Goal: Find contact information: Find contact information

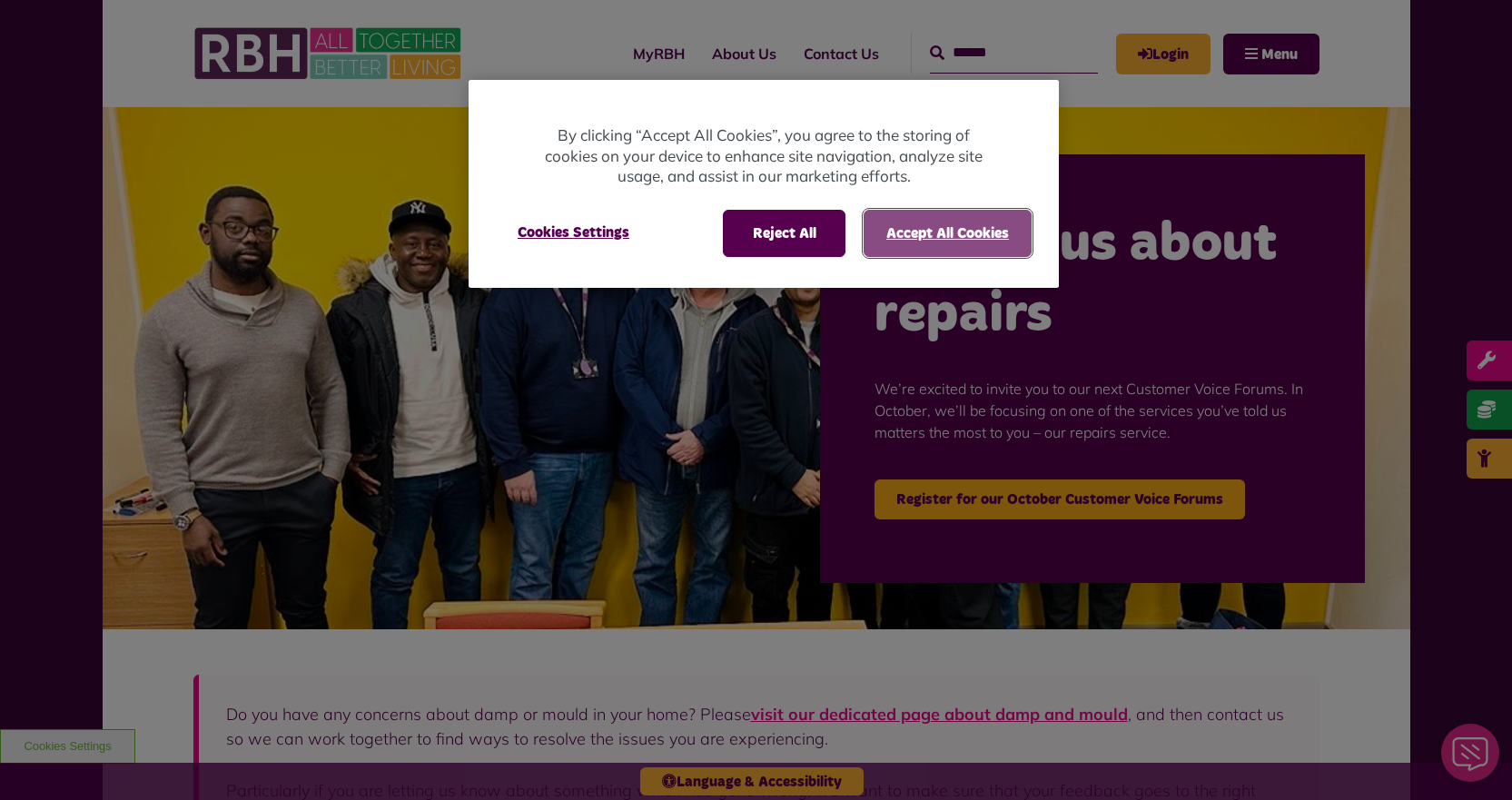
click at [949, 231] on button "Accept All Cookies" at bounding box center [948, 233] width 168 height 47
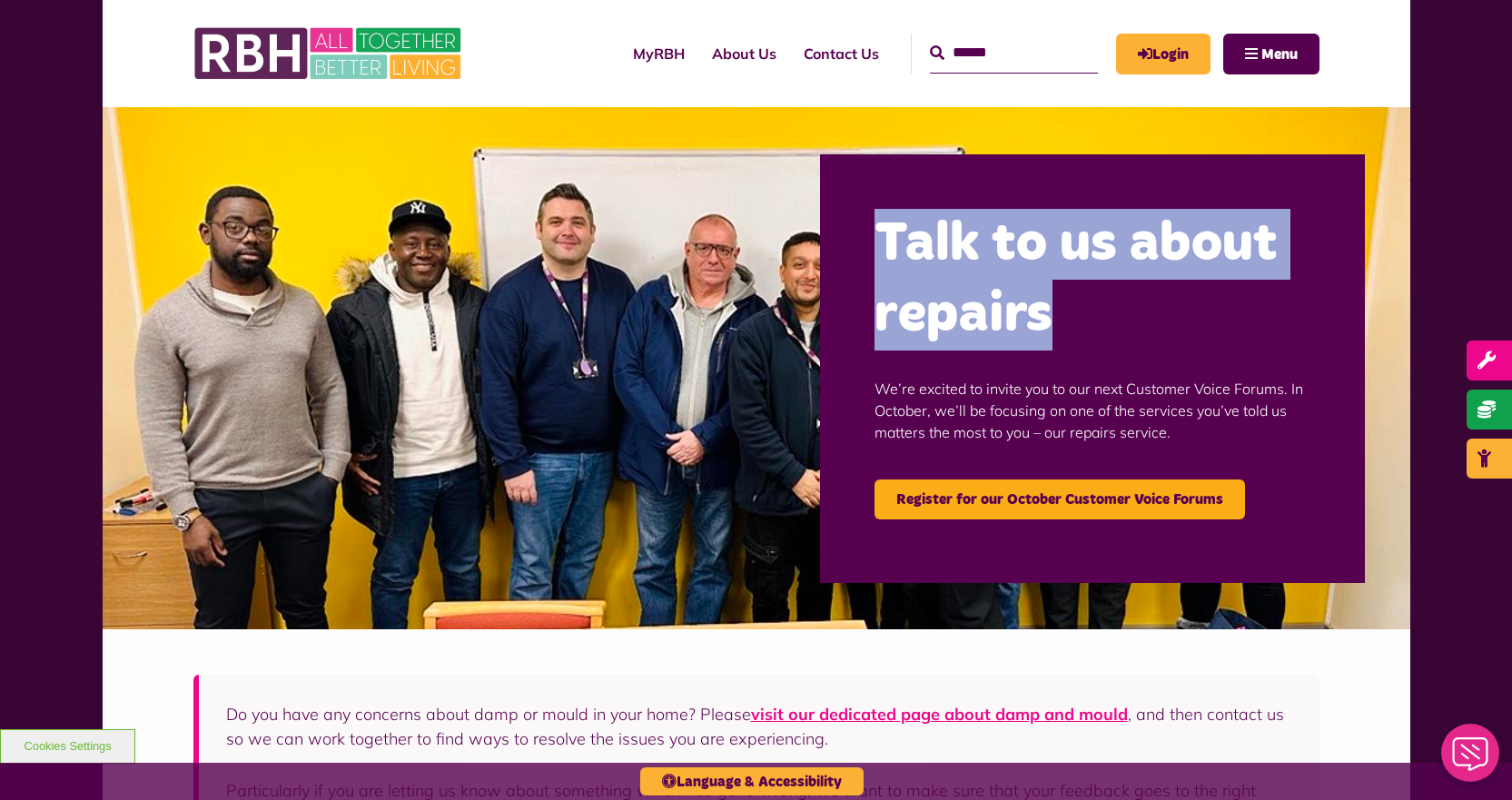
drag, startPoint x: 878, startPoint y: 240, endPoint x: 1071, endPoint y: 307, distance: 204.3
click at [1073, 307] on h2 "Talk to us about repairs" at bounding box center [1092, 279] width 436 height 142
click at [1070, 307] on h2 "Talk to us about repairs" at bounding box center [1092, 279] width 436 height 142
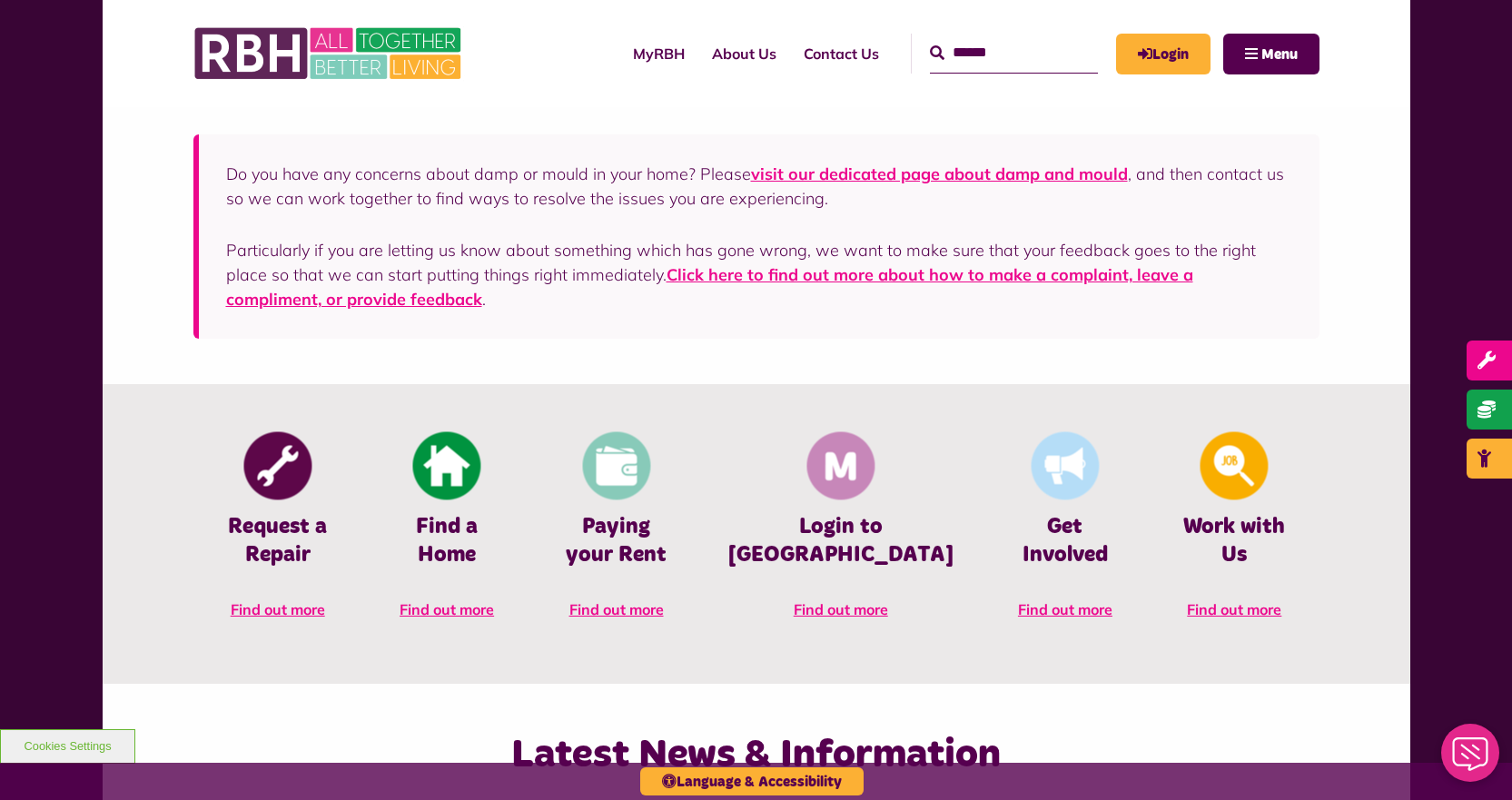
scroll to position [544, 0]
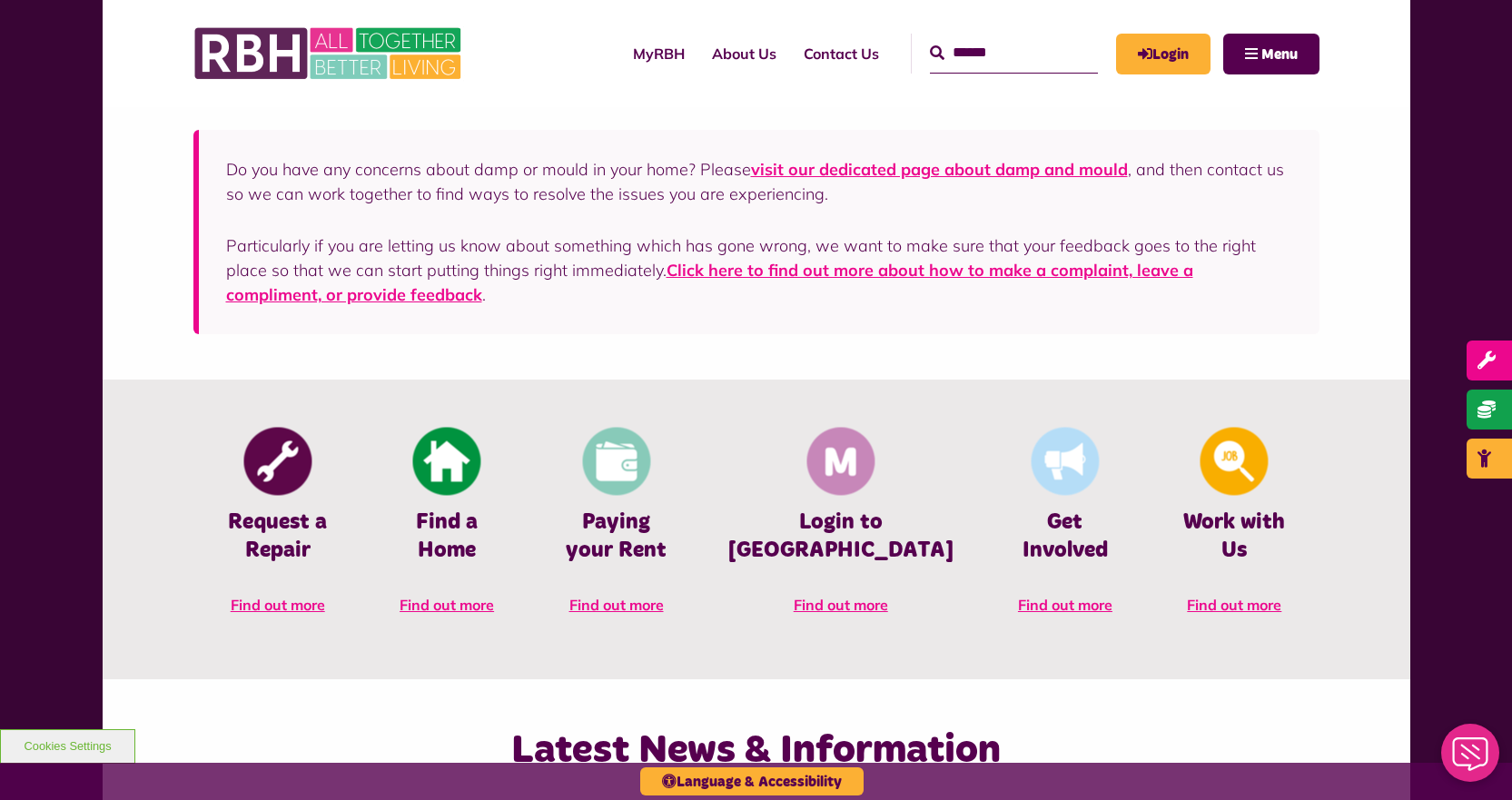
click at [1040, 43] on input "Search" at bounding box center [1013, 53] width 168 height 39
type input "*****"
click at [929, 43] on button "Search" at bounding box center [937, 54] width 15 height 22
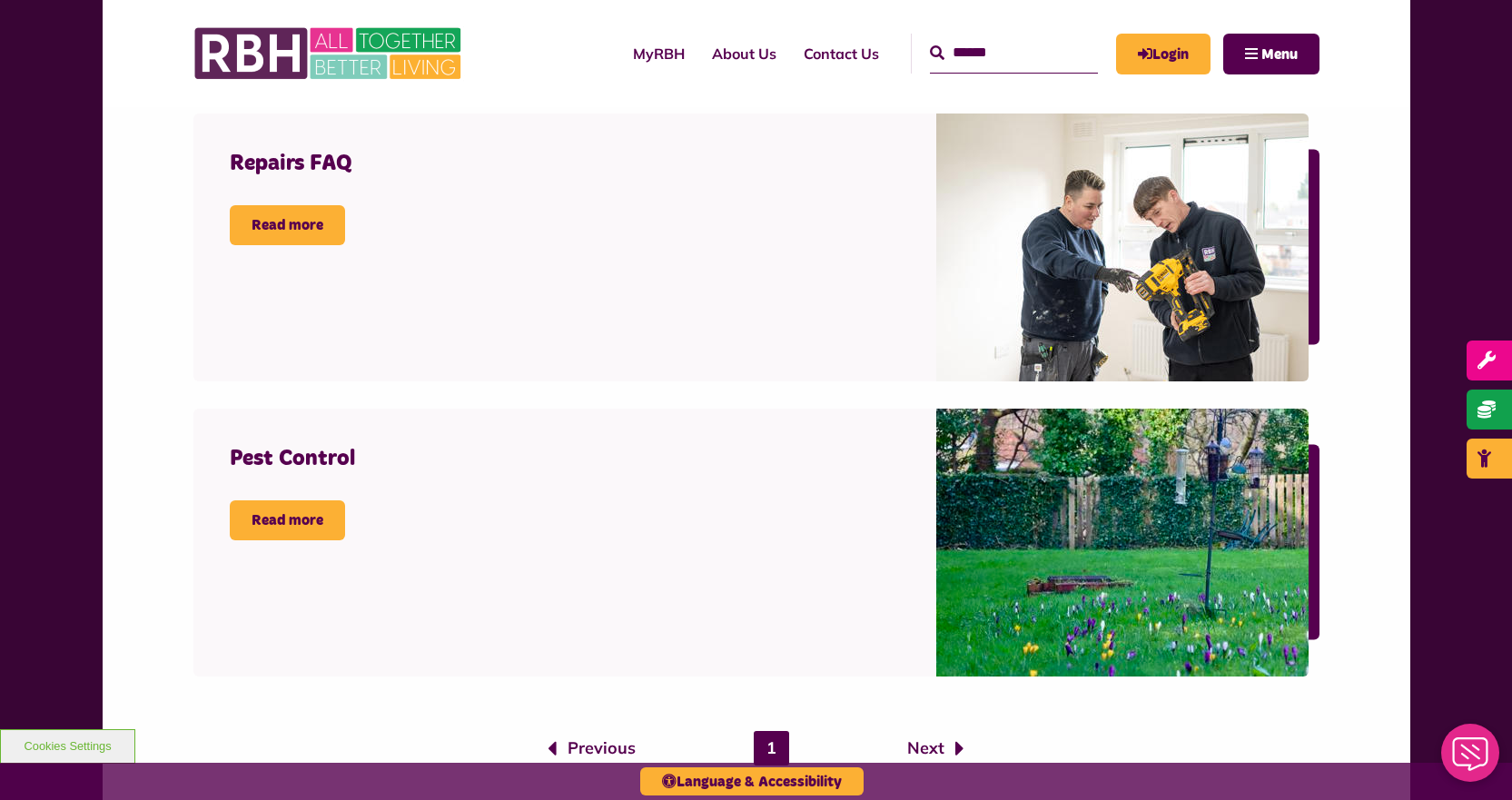
scroll to position [454, 0]
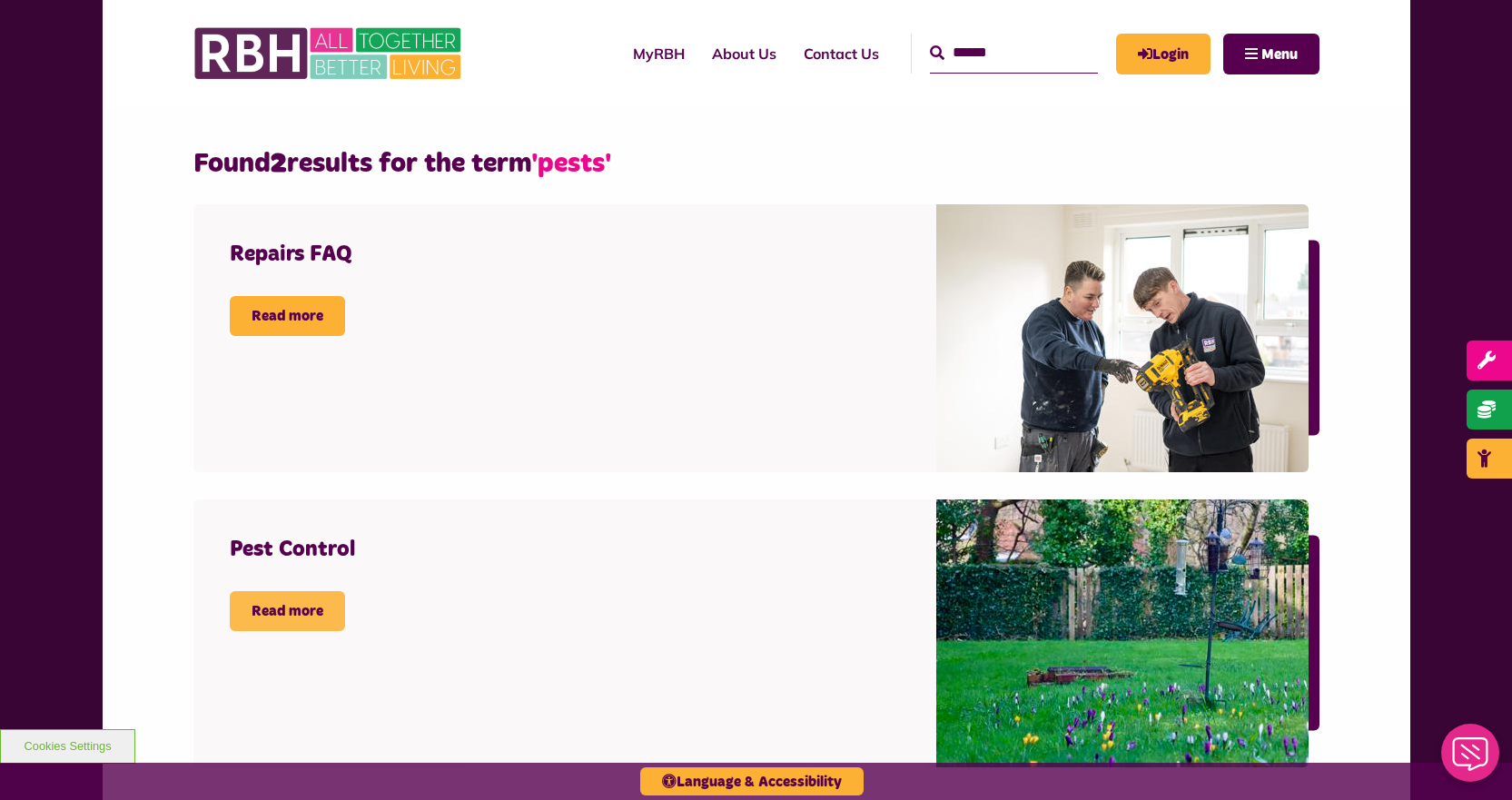
click at [289, 613] on link "Read more" at bounding box center [287, 611] width 116 height 40
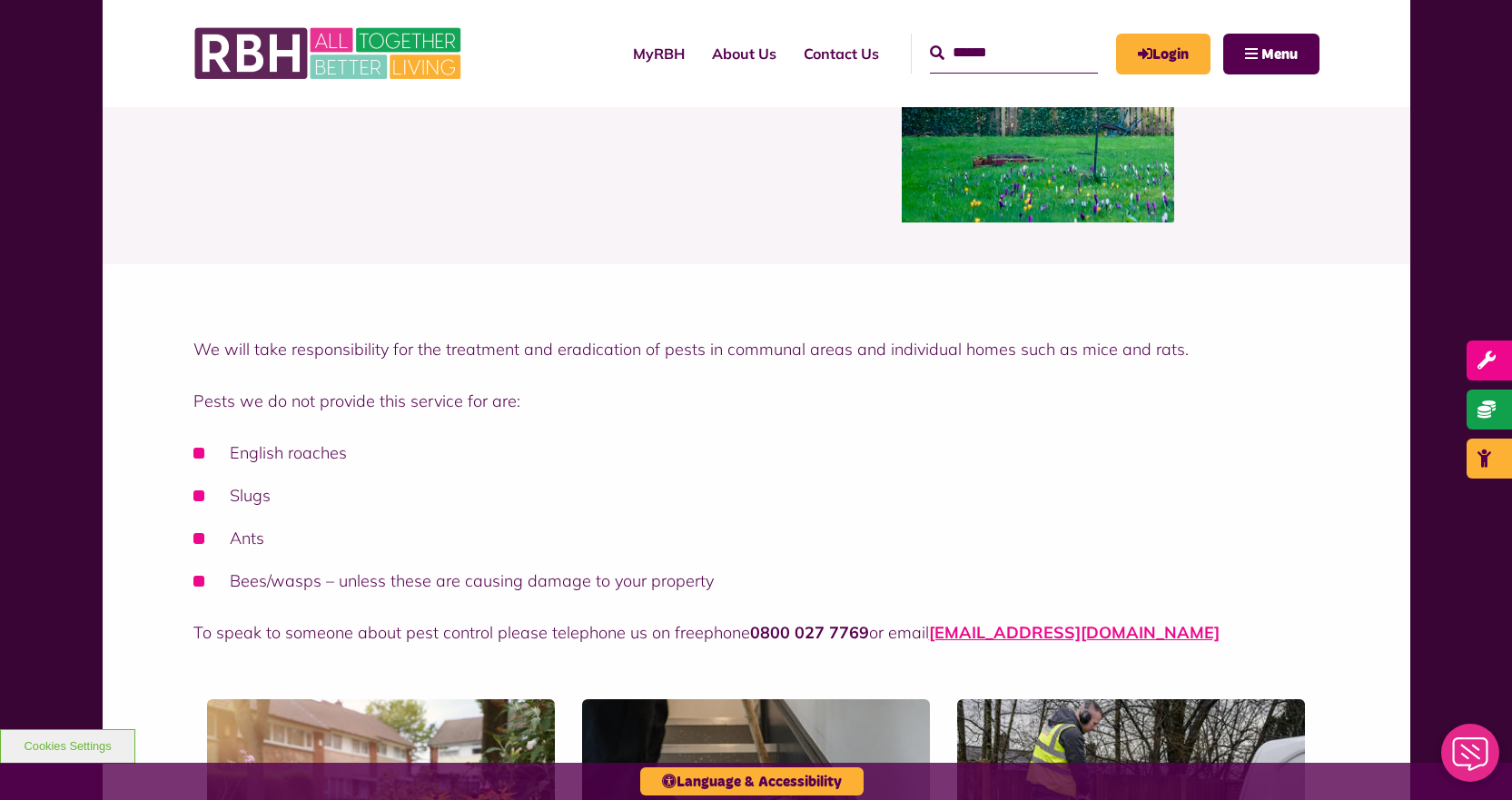
scroll to position [181, 0]
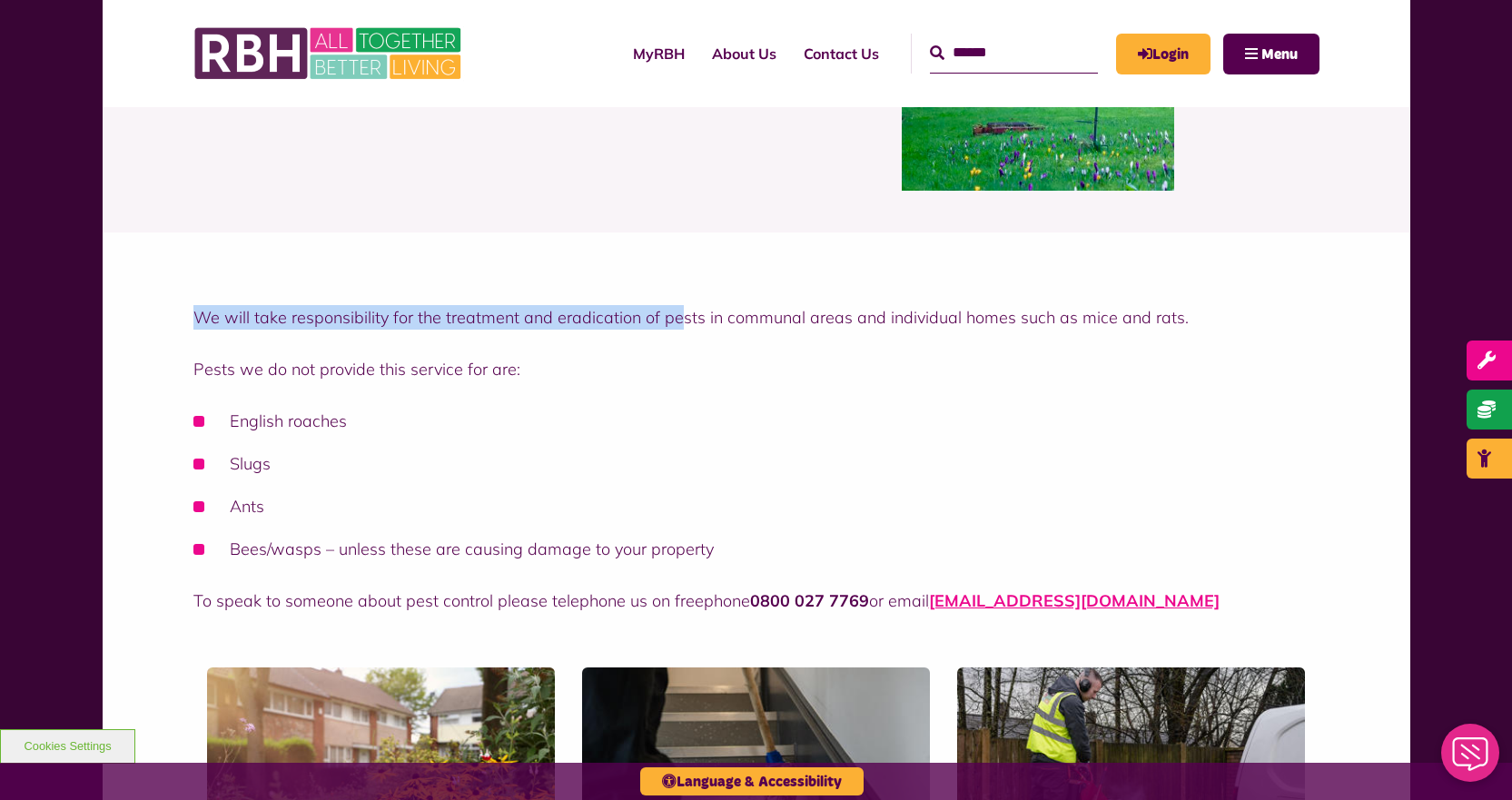
drag, startPoint x: 196, startPoint y: 312, endPoint x: 677, endPoint y: 322, distance: 481.1
click at [677, 322] on p "We will take responsibility for the treatment and eradication of pests in commu…" at bounding box center [756, 317] width 1126 height 25
drag, startPoint x: 193, startPoint y: 311, endPoint x: 731, endPoint y: 323, distance: 538.1
click at [731, 323] on p "We will take responsibility for the treatment and eradication of pests in commu…" at bounding box center [756, 317] width 1126 height 25
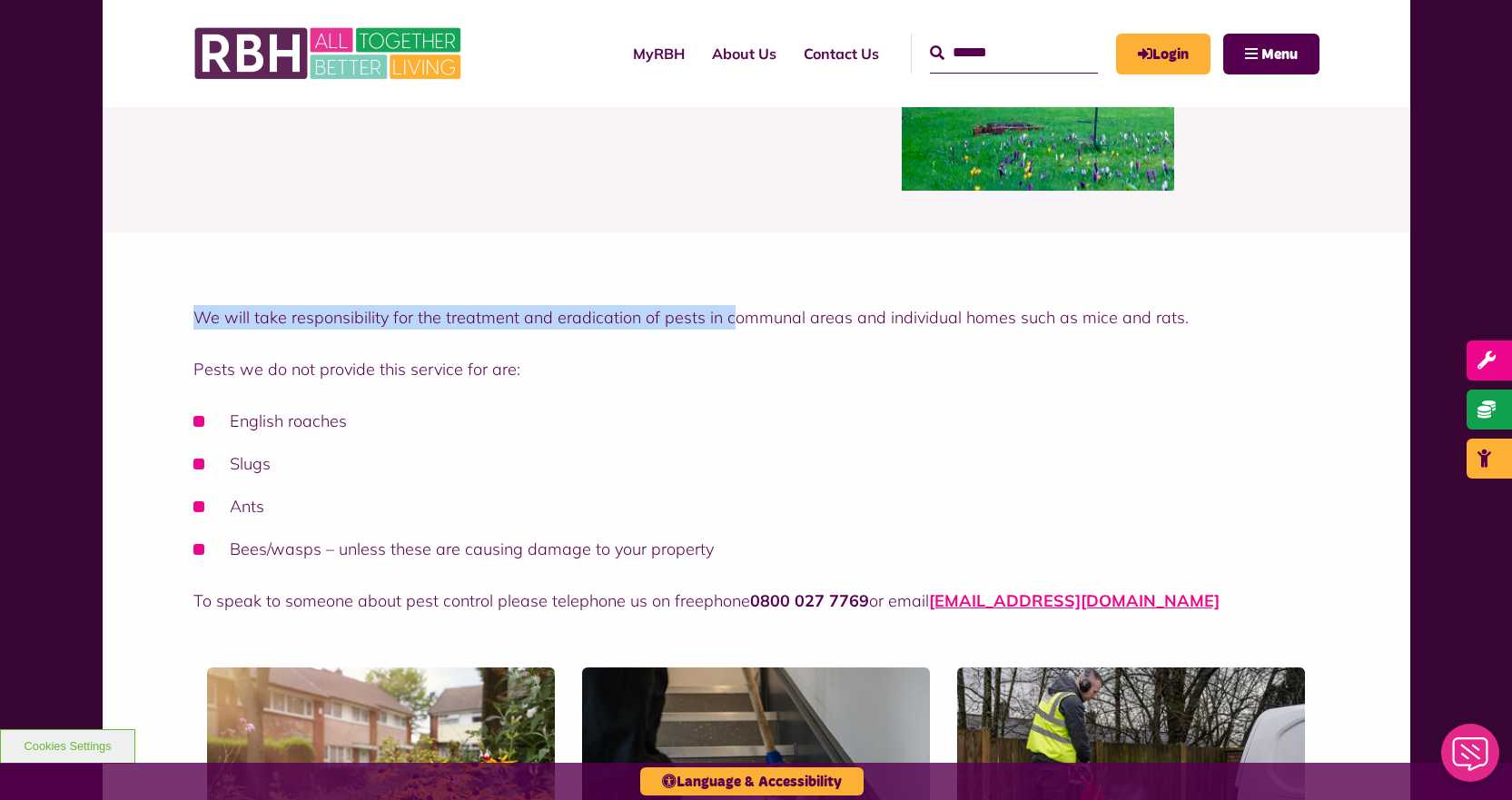
click at [724, 323] on p "We will take responsibility for the treatment and eradication of pests in commu…" at bounding box center [756, 317] width 1126 height 25
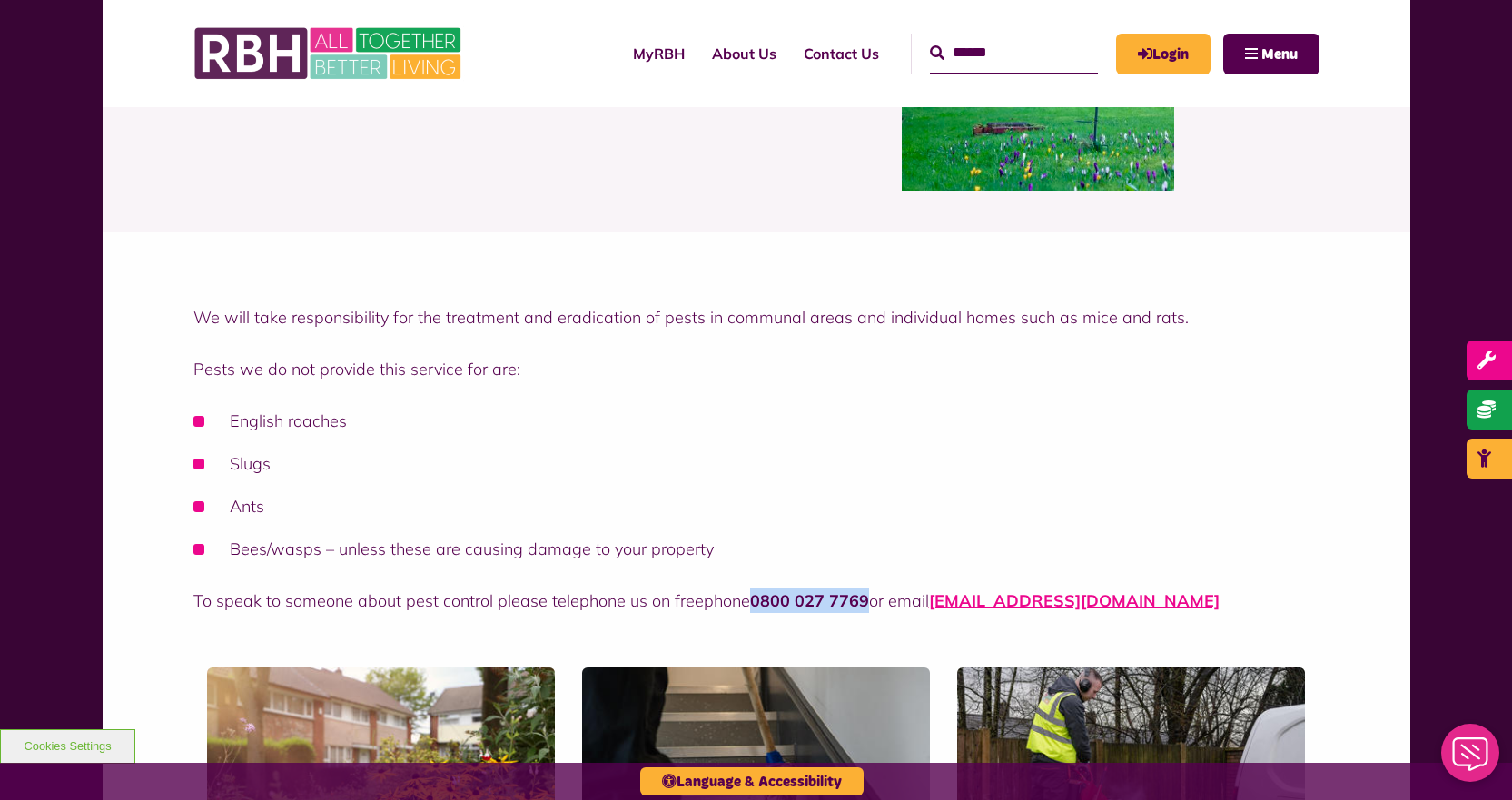
drag, startPoint x: 750, startPoint y: 600, endPoint x: 861, endPoint y: 590, distance: 111.4
click at [861, 590] on strong "0800 027 7769" at bounding box center [809, 600] width 119 height 21
click at [859, 590] on strong "0800 027 7769" at bounding box center [809, 600] width 119 height 21
drag, startPoint x: 749, startPoint y: 598, endPoint x: 863, endPoint y: 593, distance: 114.1
click at [863, 593] on strong "0800 027 7769" at bounding box center [809, 600] width 119 height 21
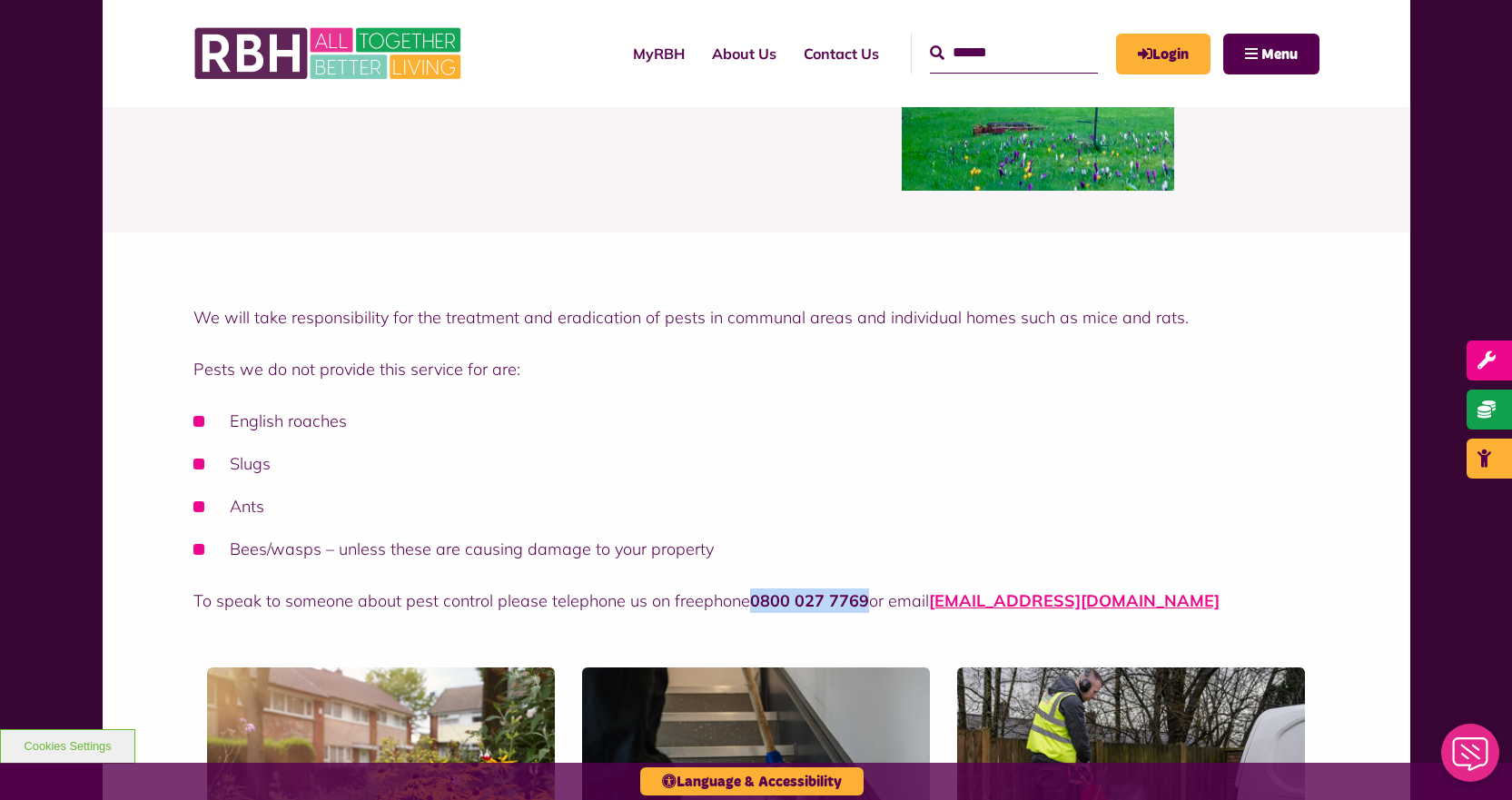
click at [863, 593] on strong "0800 027 7769" at bounding box center [809, 600] width 119 height 21
drag, startPoint x: 749, startPoint y: 599, endPoint x: 854, endPoint y: 609, distance: 105.5
click at [857, 609] on strong "0800 027 7769" at bounding box center [809, 600] width 119 height 21
click at [854, 609] on strong "0800 027 7769" at bounding box center [809, 600] width 119 height 21
drag, startPoint x: 751, startPoint y: 602, endPoint x: 863, endPoint y: 599, distance: 112.0
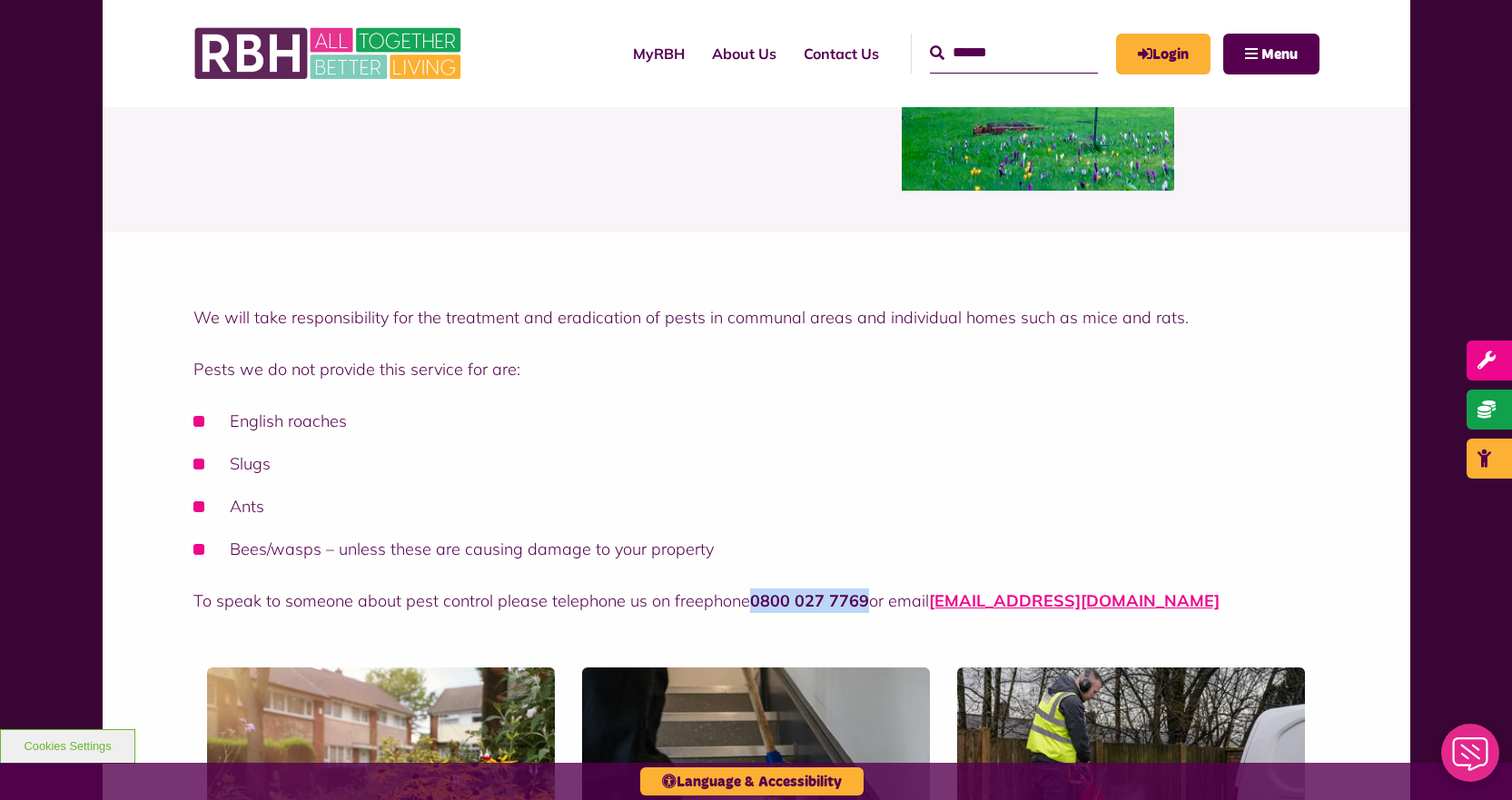
click at [863, 599] on strong "0800 027 7769" at bounding box center [809, 600] width 119 height 21
drag, startPoint x: 749, startPoint y: 599, endPoint x: 865, endPoint y: 602, distance: 116.0
click at [865, 602] on strong "0800 027 7769" at bounding box center [809, 600] width 119 height 21
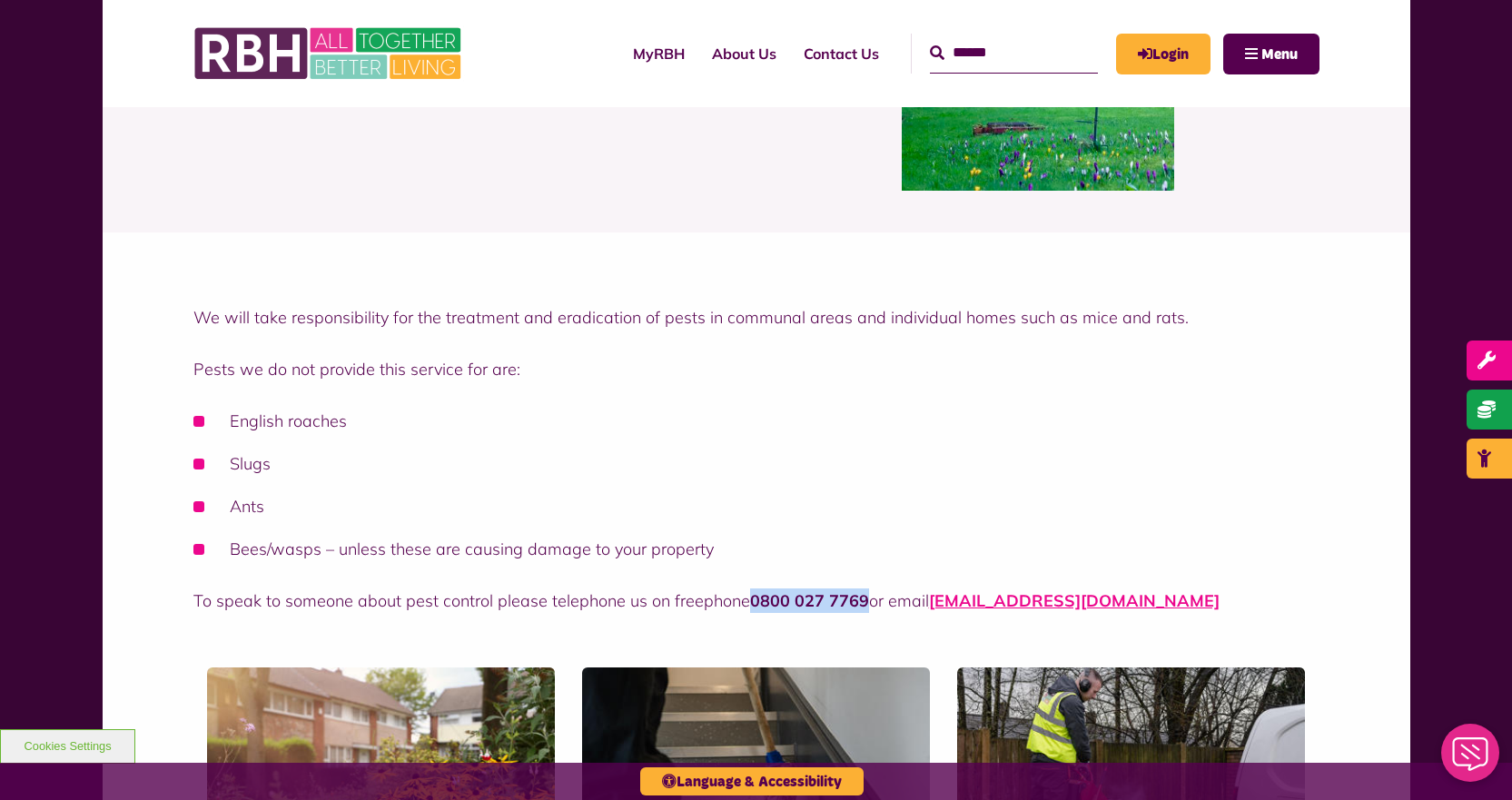
drag, startPoint x: 748, startPoint y: 601, endPoint x: 864, endPoint y: 598, distance: 116.0
click at [864, 598] on strong "0800 027 7769" at bounding box center [809, 600] width 119 height 21
drag, startPoint x: 750, startPoint y: 602, endPoint x: 864, endPoint y: 603, distance: 114.0
click at [864, 603] on strong "0800 027 7769" at bounding box center [809, 600] width 119 height 21
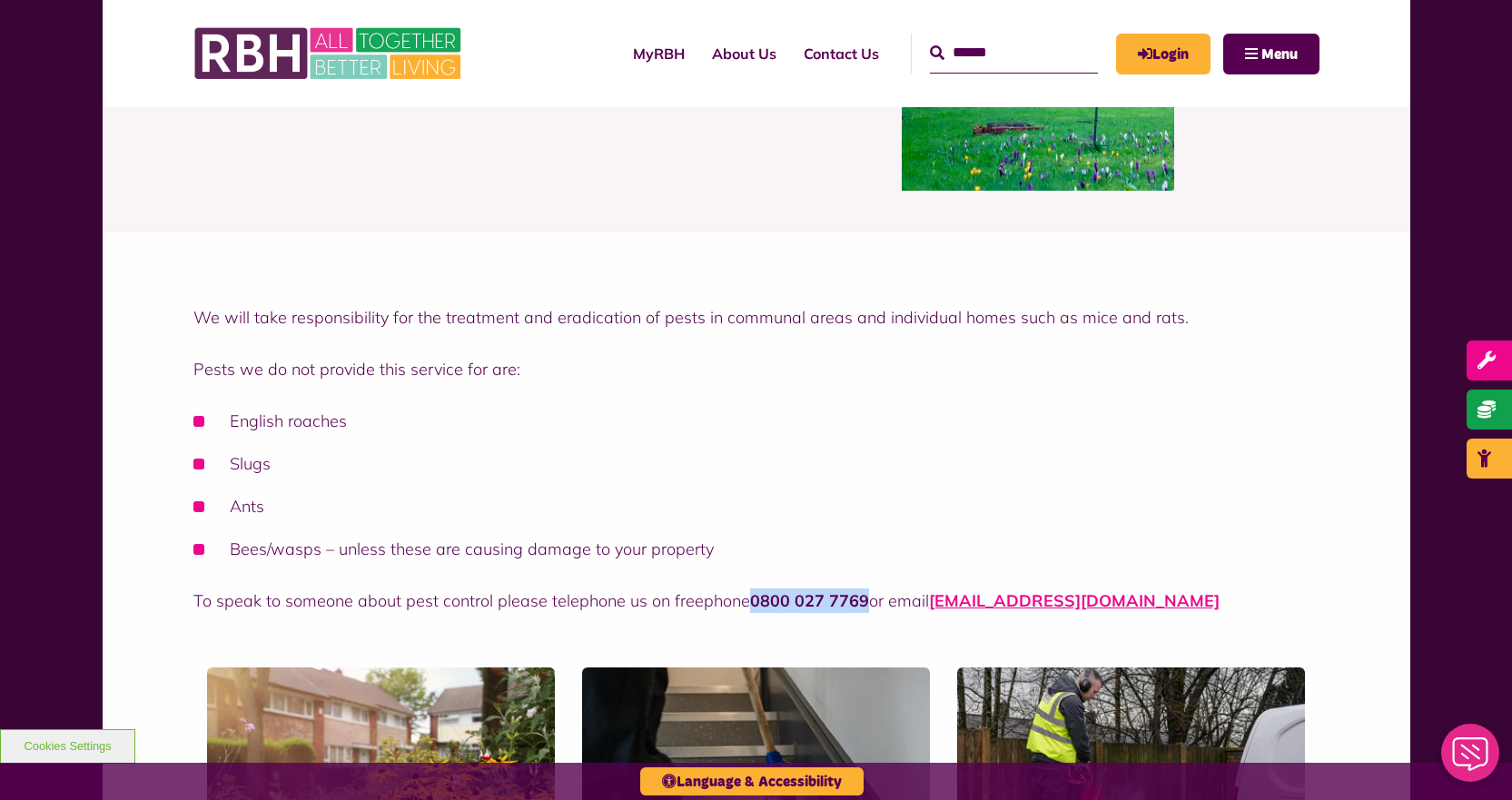
click at [864, 603] on strong "0800 027 7769" at bounding box center [809, 600] width 119 height 21
drag, startPoint x: 766, startPoint y: 601, endPoint x: 863, endPoint y: 601, distance: 97.0
click at [863, 601] on strong "0800 027 7769" at bounding box center [809, 600] width 119 height 21
drag, startPoint x: 749, startPoint y: 600, endPoint x: 865, endPoint y: 599, distance: 116.0
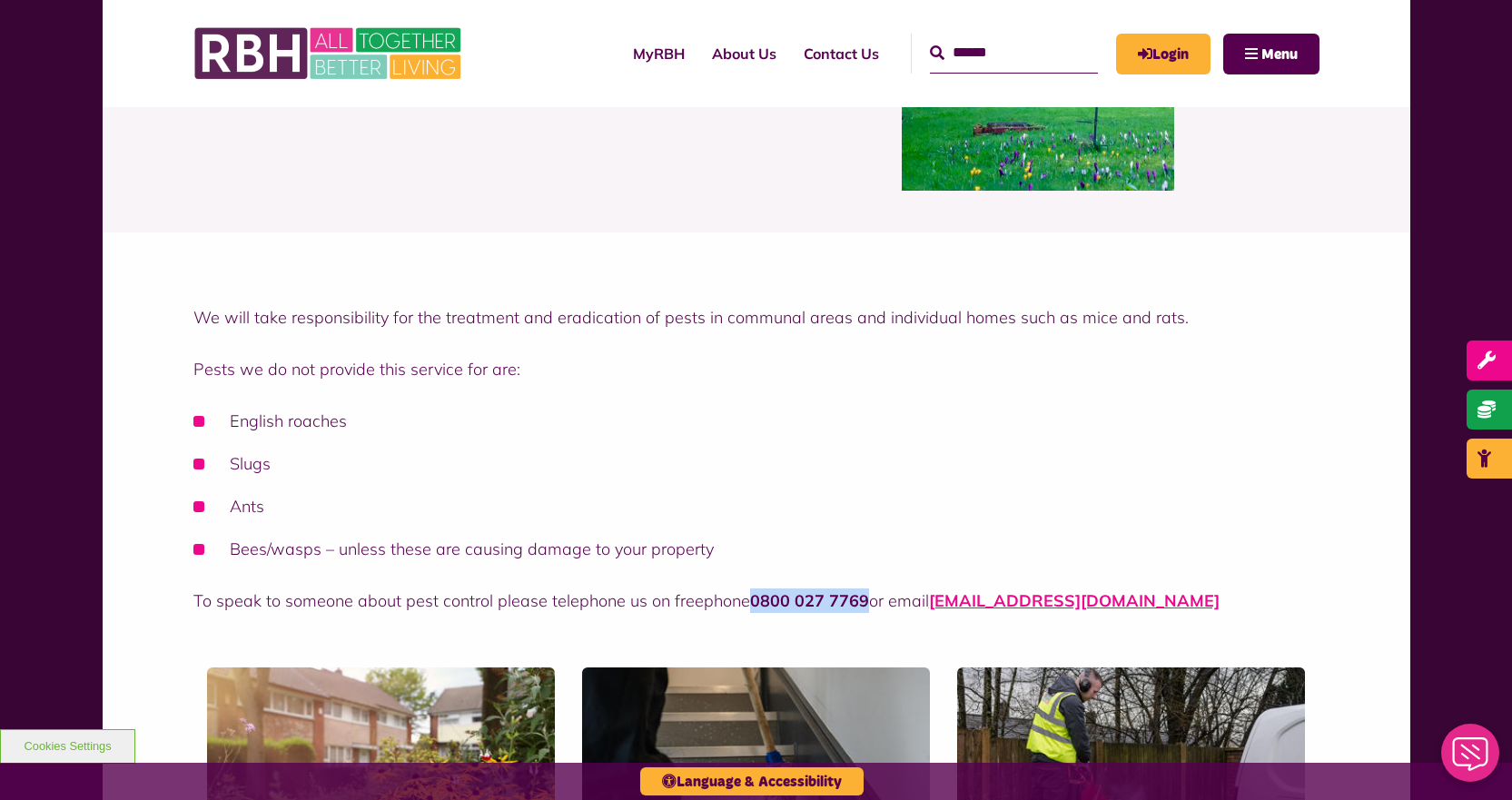
click at [865, 599] on strong "0800 027 7769" at bounding box center [809, 600] width 119 height 21
drag, startPoint x: 746, startPoint y: 599, endPoint x: 862, endPoint y: 602, distance: 116.0
click at [862, 602] on strong "0800 027 7769" at bounding box center [809, 600] width 119 height 21
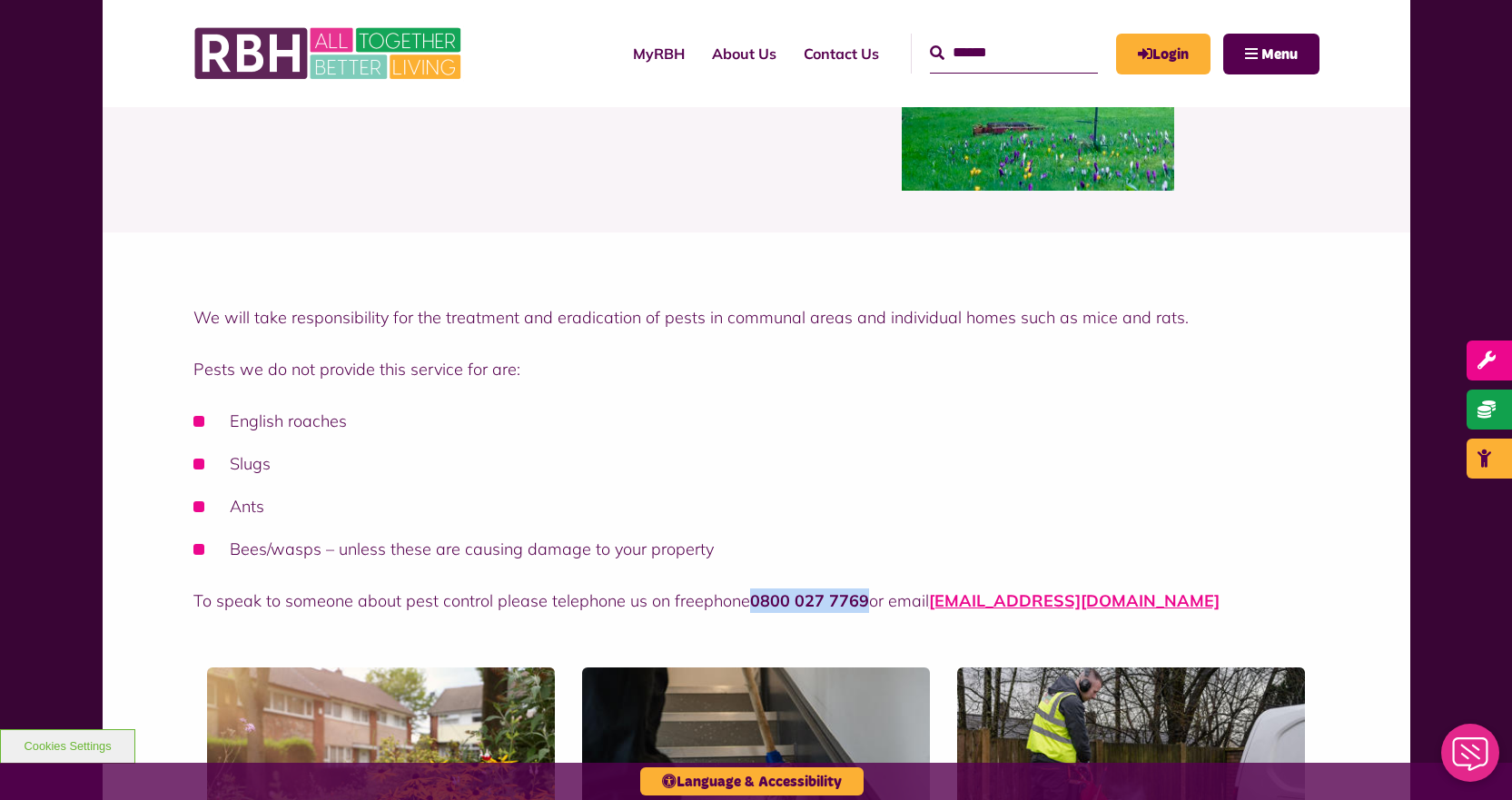
drag, startPoint x: 752, startPoint y: 597, endPoint x: 865, endPoint y: 599, distance: 113.0
click at [865, 599] on strong "0800 027 7769" at bounding box center [809, 600] width 119 height 21
drag, startPoint x: 751, startPoint y: 597, endPoint x: 863, endPoint y: 599, distance: 112.0
click at [863, 599] on strong "0800 027 7769" at bounding box center [809, 600] width 119 height 21
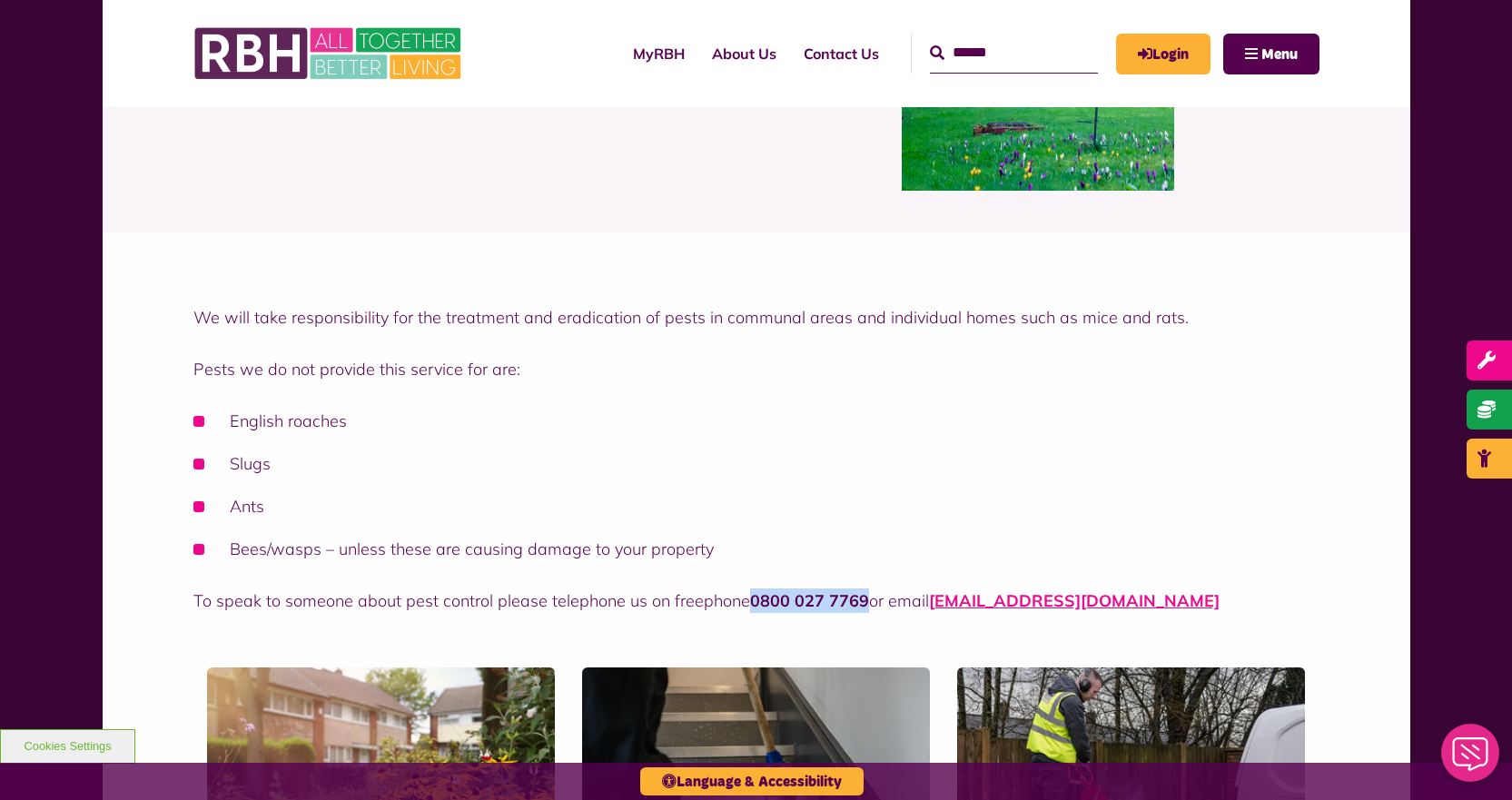
click at [863, 599] on strong "0800 027 7769" at bounding box center [809, 600] width 119 height 21
drag, startPoint x: 746, startPoint y: 600, endPoint x: 866, endPoint y: 603, distance: 120.0
click at [866, 603] on strong "0800 027 7769" at bounding box center [809, 600] width 119 height 21
drag, startPoint x: 748, startPoint y: 602, endPoint x: 866, endPoint y: 601, distance: 118.0
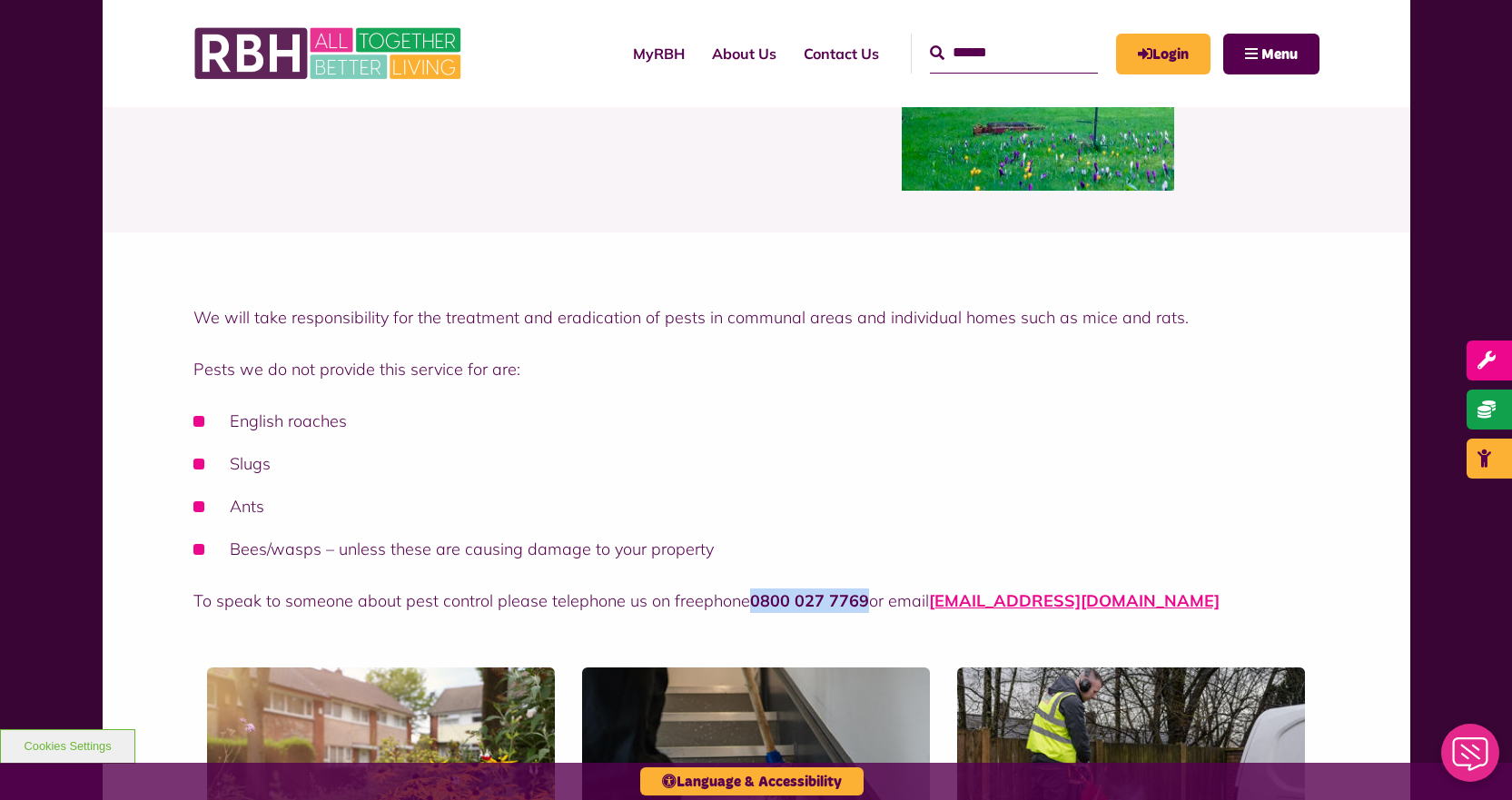
click at [866, 601] on strong "0800 027 7769" at bounding box center [809, 600] width 119 height 21
drag, startPoint x: 749, startPoint y: 602, endPoint x: 860, endPoint y: 599, distance: 111.0
click at [860, 599] on strong "0800 027 7769" at bounding box center [809, 600] width 119 height 21
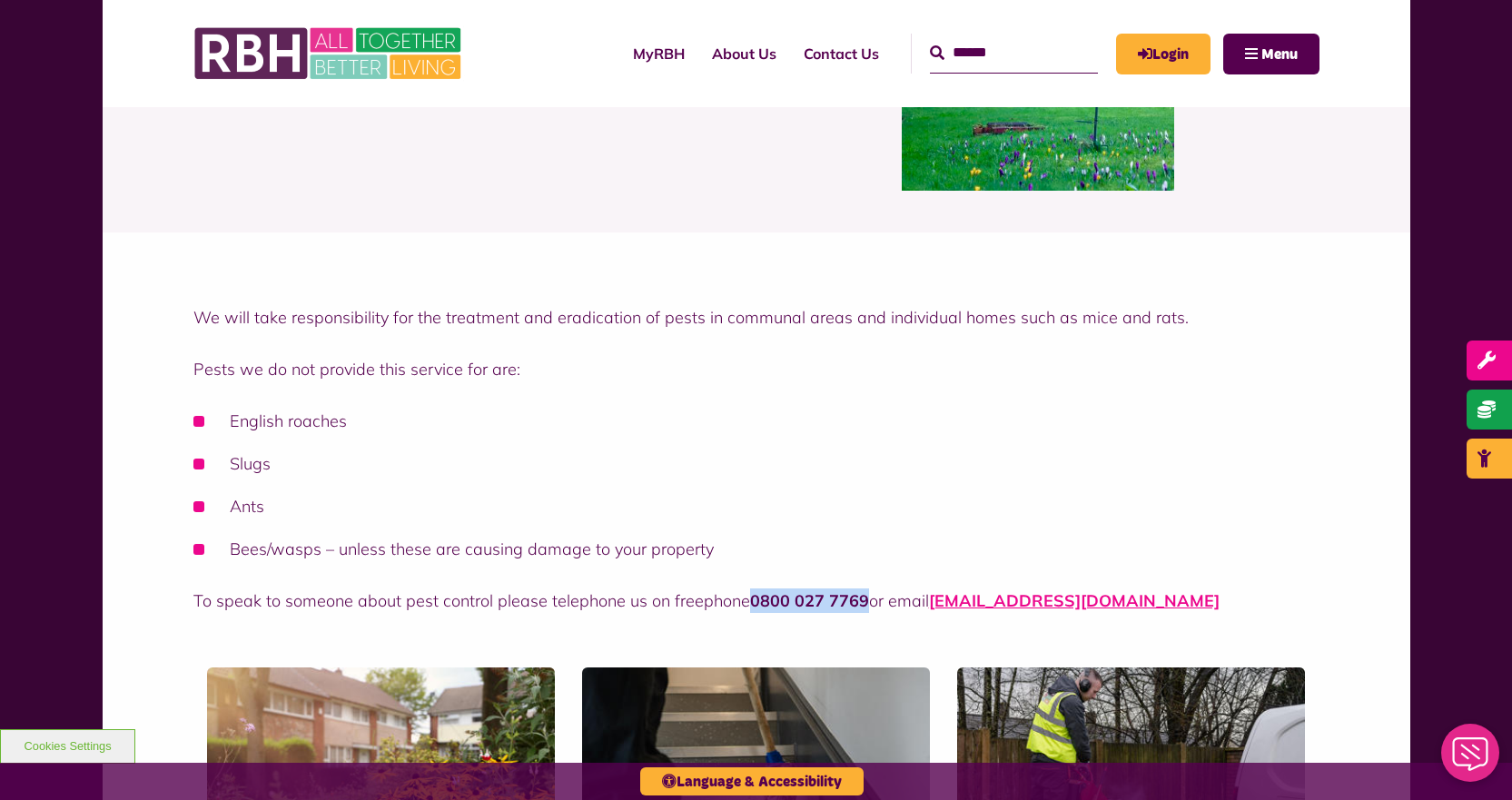
drag, startPoint x: 752, startPoint y: 599, endPoint x: 863, endPoint y: 601, distance: 111.0
click at [863, 601] on strong "0800 027 7769" at bounding box center [809, 600] width 119 height 21
drag, startPoint x: 750, startPoint y: 599, endPoint x: 867, endPoint y: 600, distance: 117.0
click at [867, 600] on strong "0800 027 7769" at bounding box center [809, 600] width 119 height 21
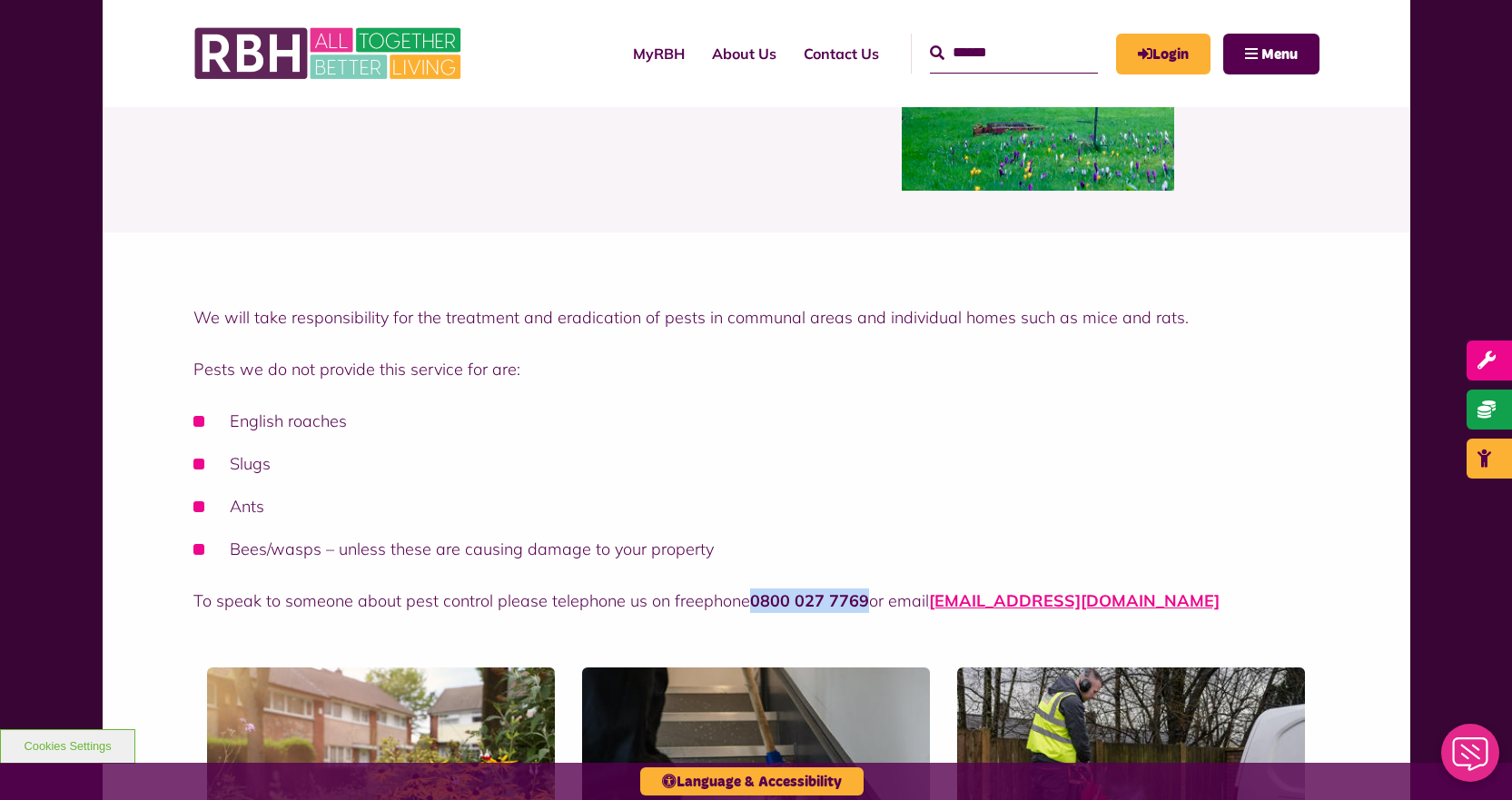
click at [867, 600] on strong "0800 027 7769" at bounding box center [809, 600] width 119 height 21
drag, startPoint x: 764, startPoint y: 597, endPoint x: 861, endPoint y: 599, distance: 97.0
click at [861, 599] on strong "0800 027 7769" at bounding box center [809, 600] width 119 height 21
drag, startPoint x: 751, startPoint y: 600, endPoint x: 862, endPoint y: 598, distance: 111.0
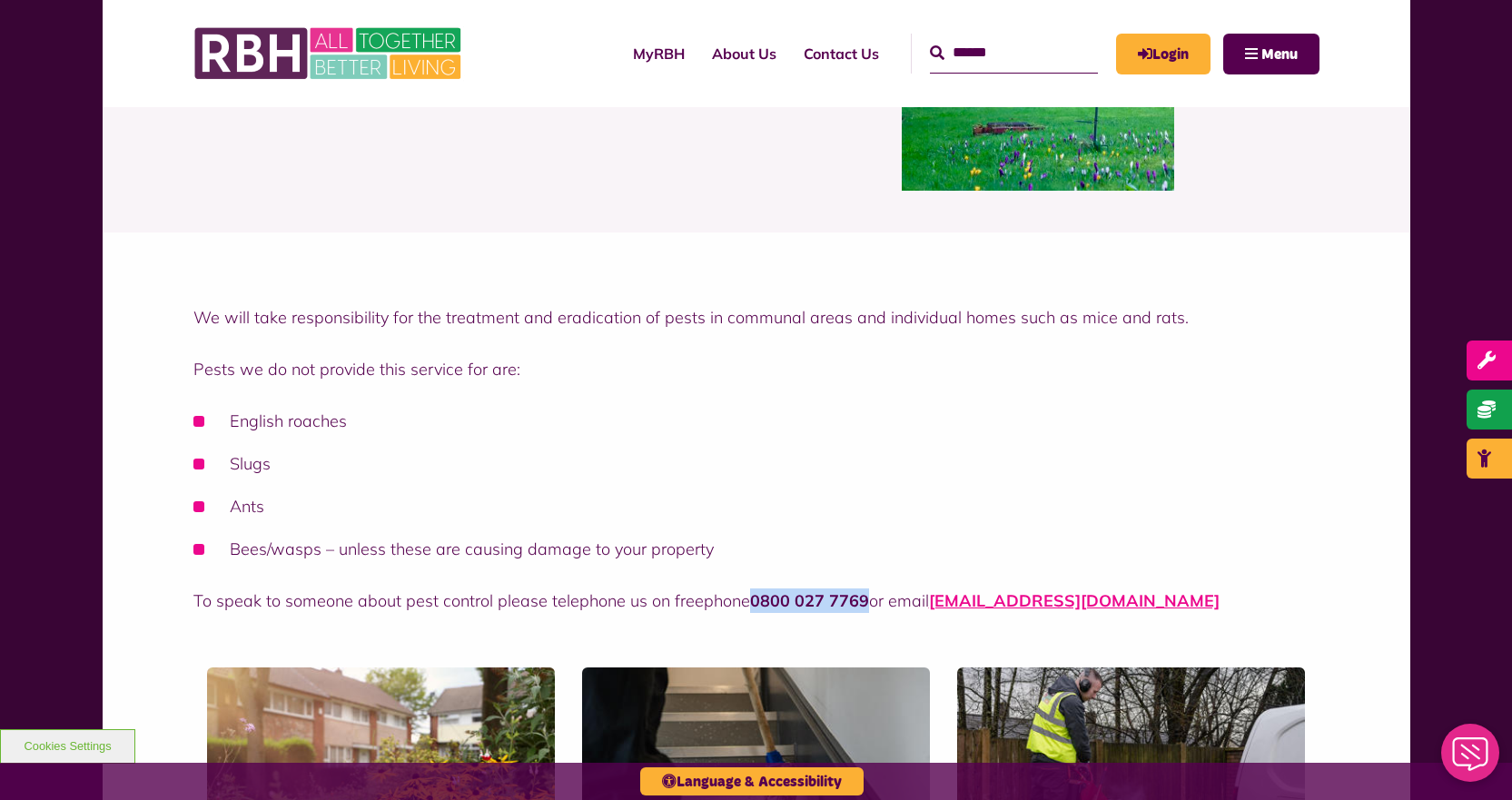
click at [862, 598] on strong "0800 027 7769" at bounding box center [809, 600] width 119 height 21
click at [904, 502] on li "Ants" at bounding box center [756, 506] width 1126 height 25
